Goal: Transaction & Acquisition: Purchase product/service

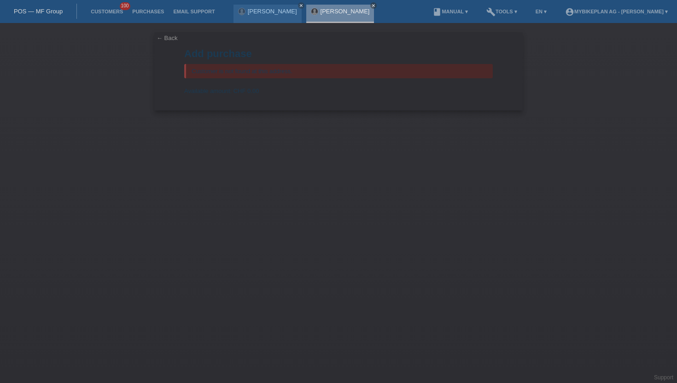
click at [321, 10] on link "[PERSON_NAME]" at bounding box center [345, 11] width 49 height 7
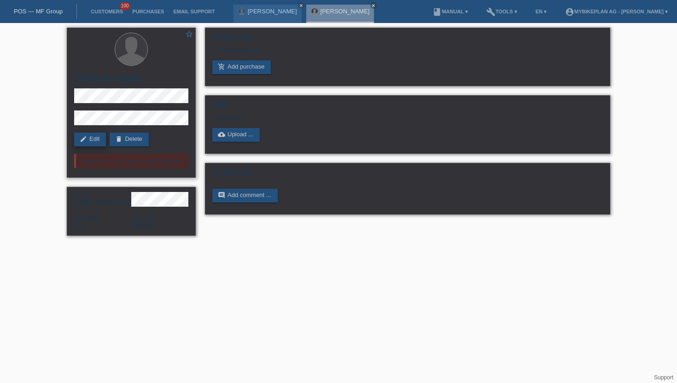
click at [90, 141] on link "edit Edit" at bounding box center [90, 140] width 32 height 14
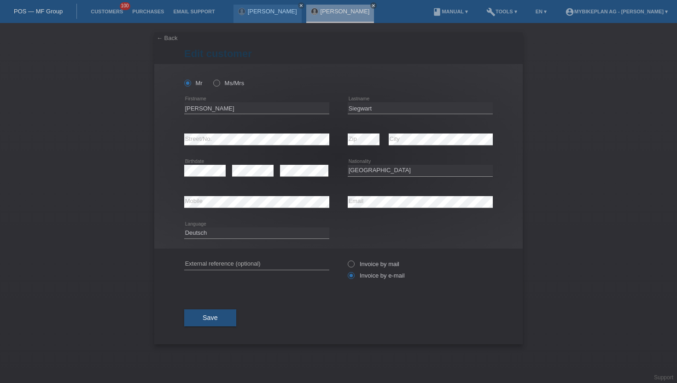
select select "CH"
click at [223, 316] on button "Save" at bounding box center [210, 318] width 52 height 18
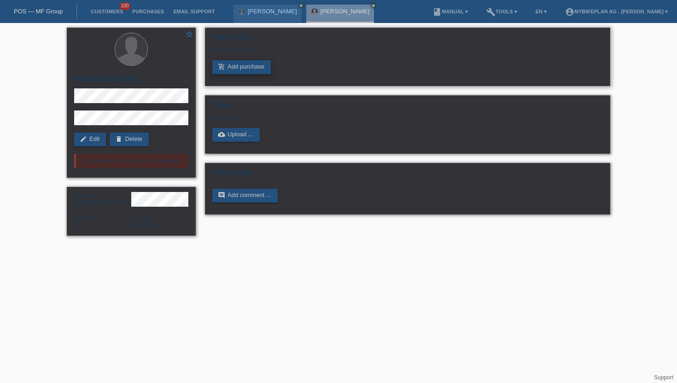
click at [258, 70] on link "add_shopping_cart Add purchase" at bounding box center [241, 67] width 59 height 14
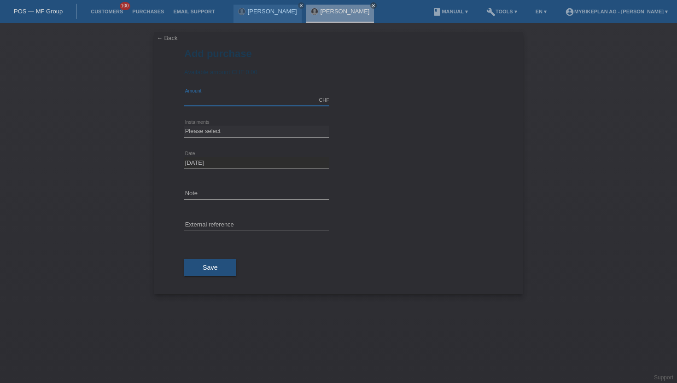
click at [205, 102] on input "text" at bounding box center [256, 100] width 145 height 12
type input "15000.00"
click at [217, 132] on select "Please select 6 instalments 12 instalments 18 instalments 24 instalments 36 ins…" at bounding box center [256, 131] width 145 height 11
select select "488"
click at [184, 126] on select "Please select 6 instalments 12 instalments 18 instalments 24 instalments 36 ins…" at bounding box center [256, 131] width 145 height 11
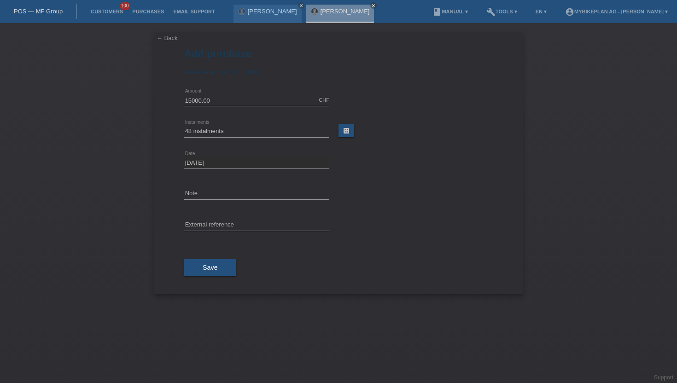
click at [213, 278] on div "Save" at bounding box center [338, 267] width 309 height 53
click at [217, 271] on span "Save" at bounding box center [210, 267] width 15 height 7
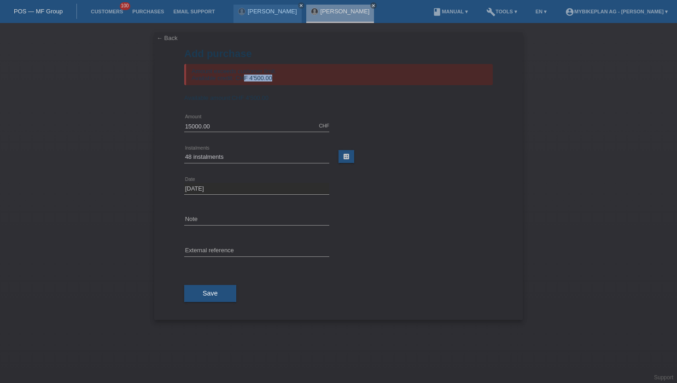
drag, startPoint x: 274, startPoint y: 77, endPoint x: 246, endPoint y: 77, distance: 28.1
click at [246, 77] on div "Amount exceeds customer limit. Available credit: CHF 4'500.00" at bounding box center [338, 74] width 309 height 21
